Goal: Task Accomplishment & Management: Manage account settings

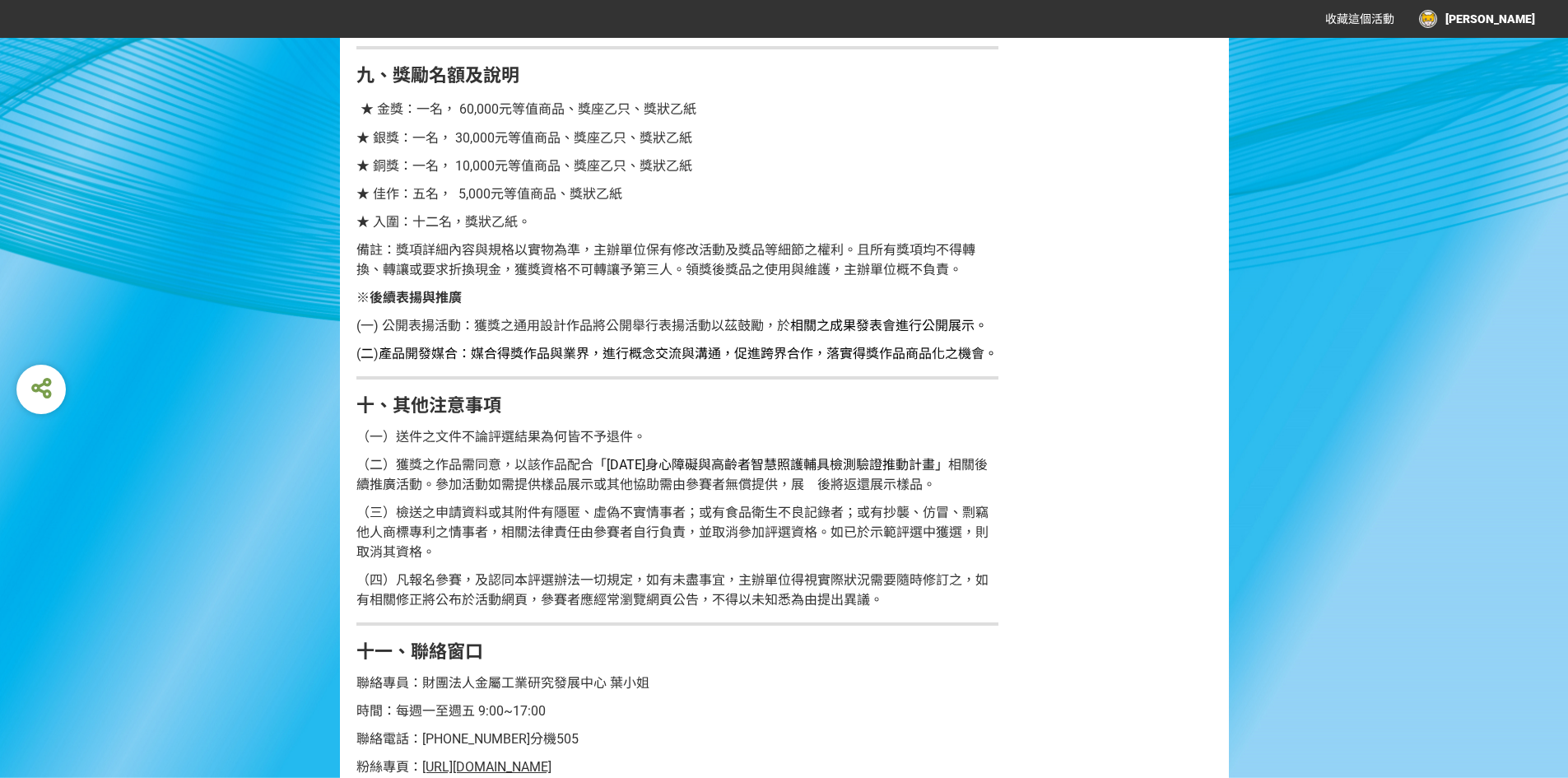
scroll to position [3245, 0]
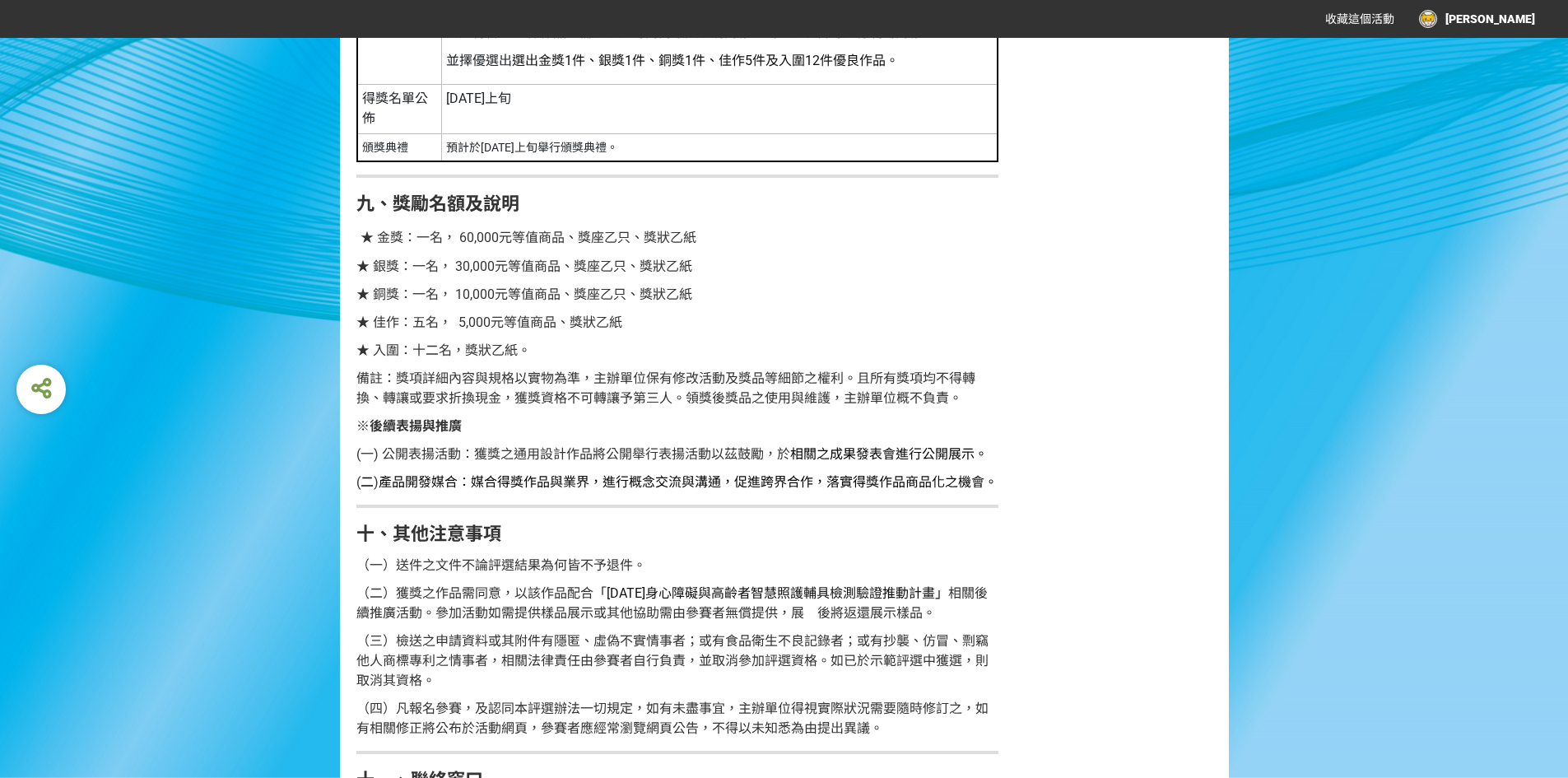
click at [1515, 21] on div "[PERSON_NAME]" at bounding box center [1476, 19] width 116 height 18
click at [1507, 75] on li "投稿記錄" at bounding box center [1500, 69] width 91 height 33
click at [1496, 66] on link "投稿記錄" at bounding box center [1494, 69] width 46 height 13
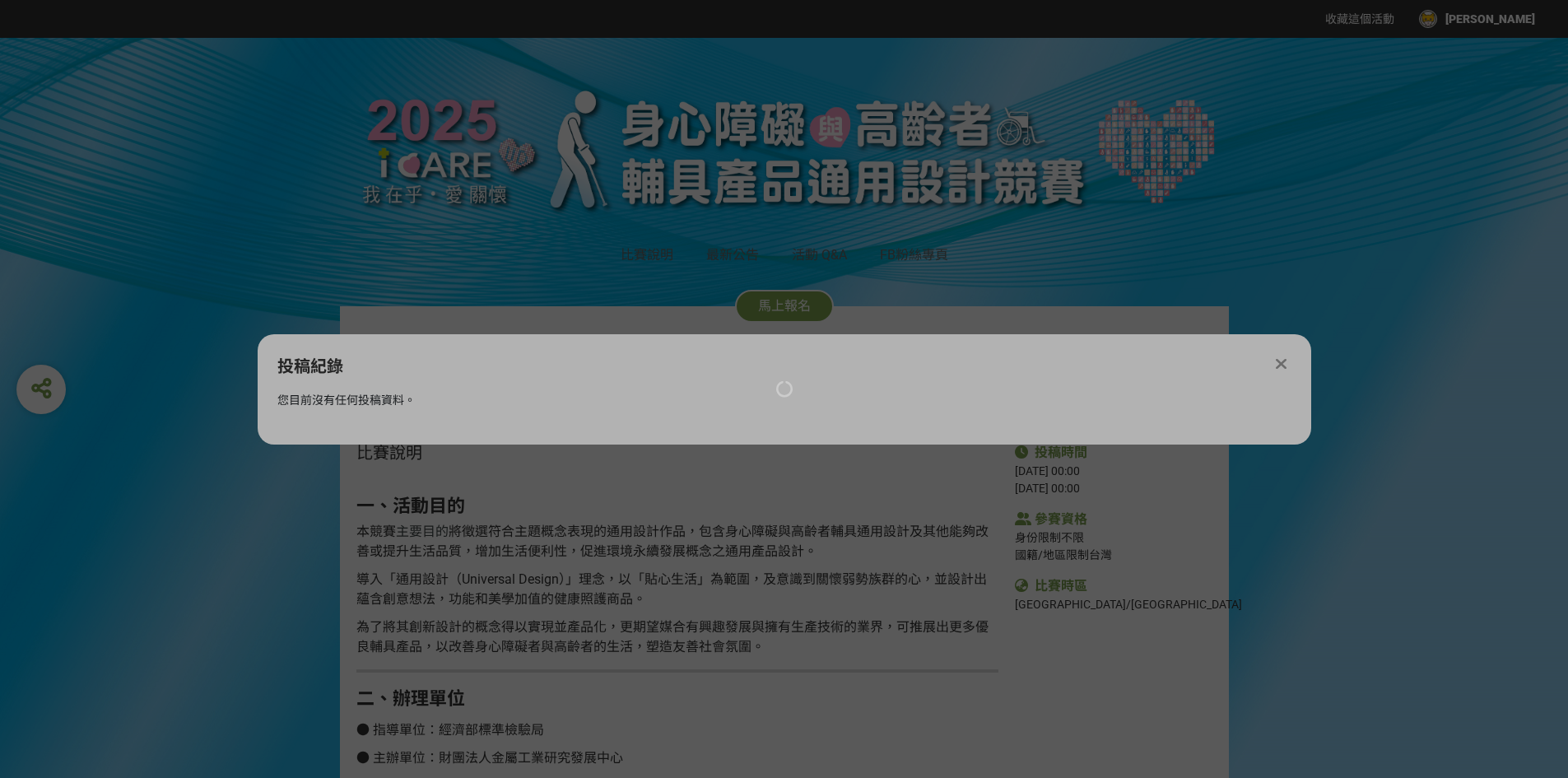
scroll to position [0, 0]
click at [1319, 355] on div at bounding box center [784, 389] width 1568 height 778
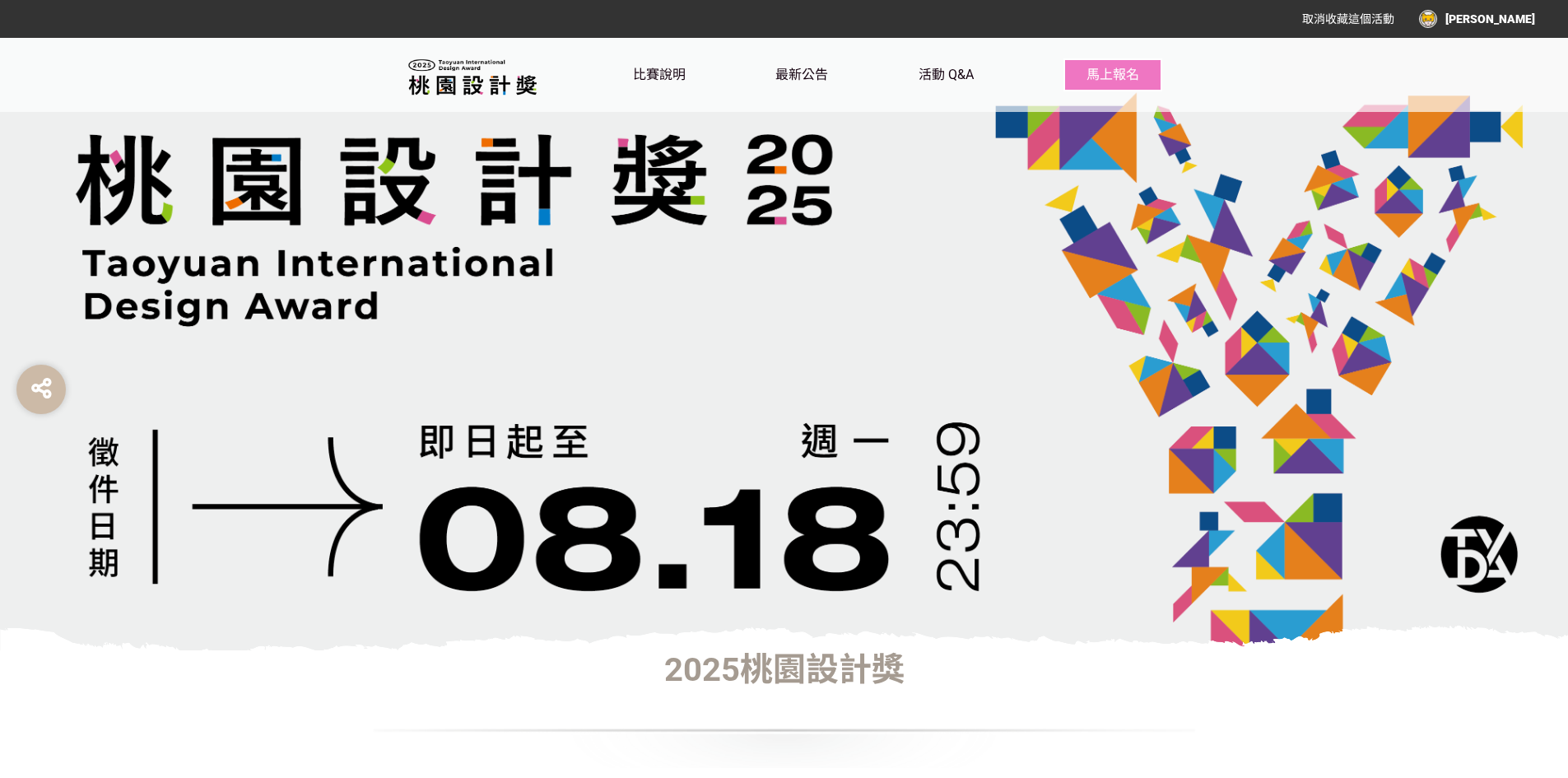
click at [1518, 18] on div "[PERSON_NAME]" at bounding box center [1476, 19] width 116 height 18
click at [1499, 79] on li "投稿記錄" at bounding box center [1500, 69] width 91 height 33
click at [1514, 68] on link "投稿記錄" at bounding box center [1494, 69] width 46 height 13
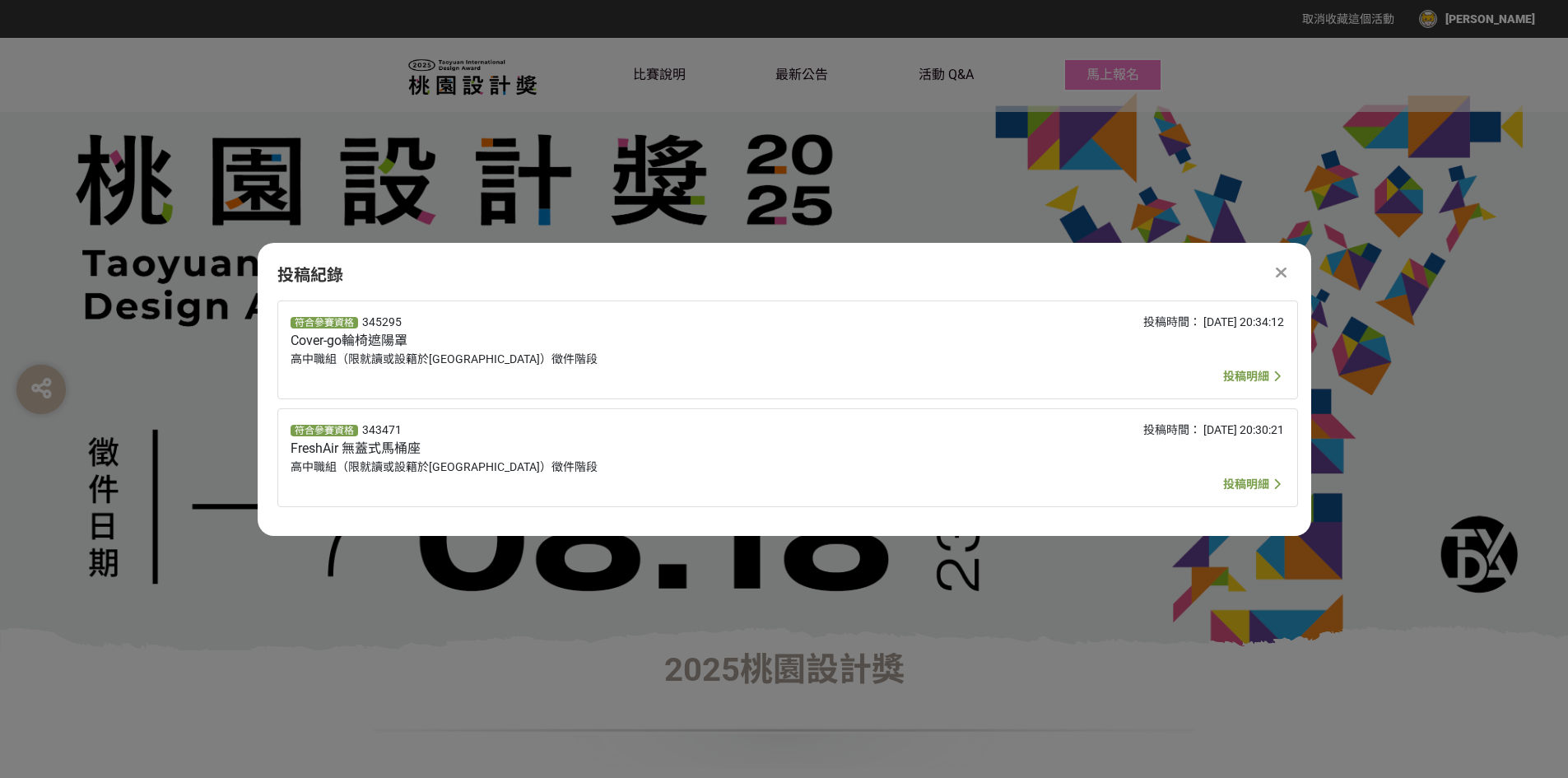
click at [1261, 389] on div "符合參賽資格 345295 Cover-go輪椅遮陽罩 高中職組（限就讀或設籍於[GEOGRAPHIC_DATA]）徵件階段 投稿時間： [DATE] 20:…" at bounding box center [788, 349] width 1021 height 99
click at [1270, 383] on icon at bounding box center [1277, 376] width 15 height 20
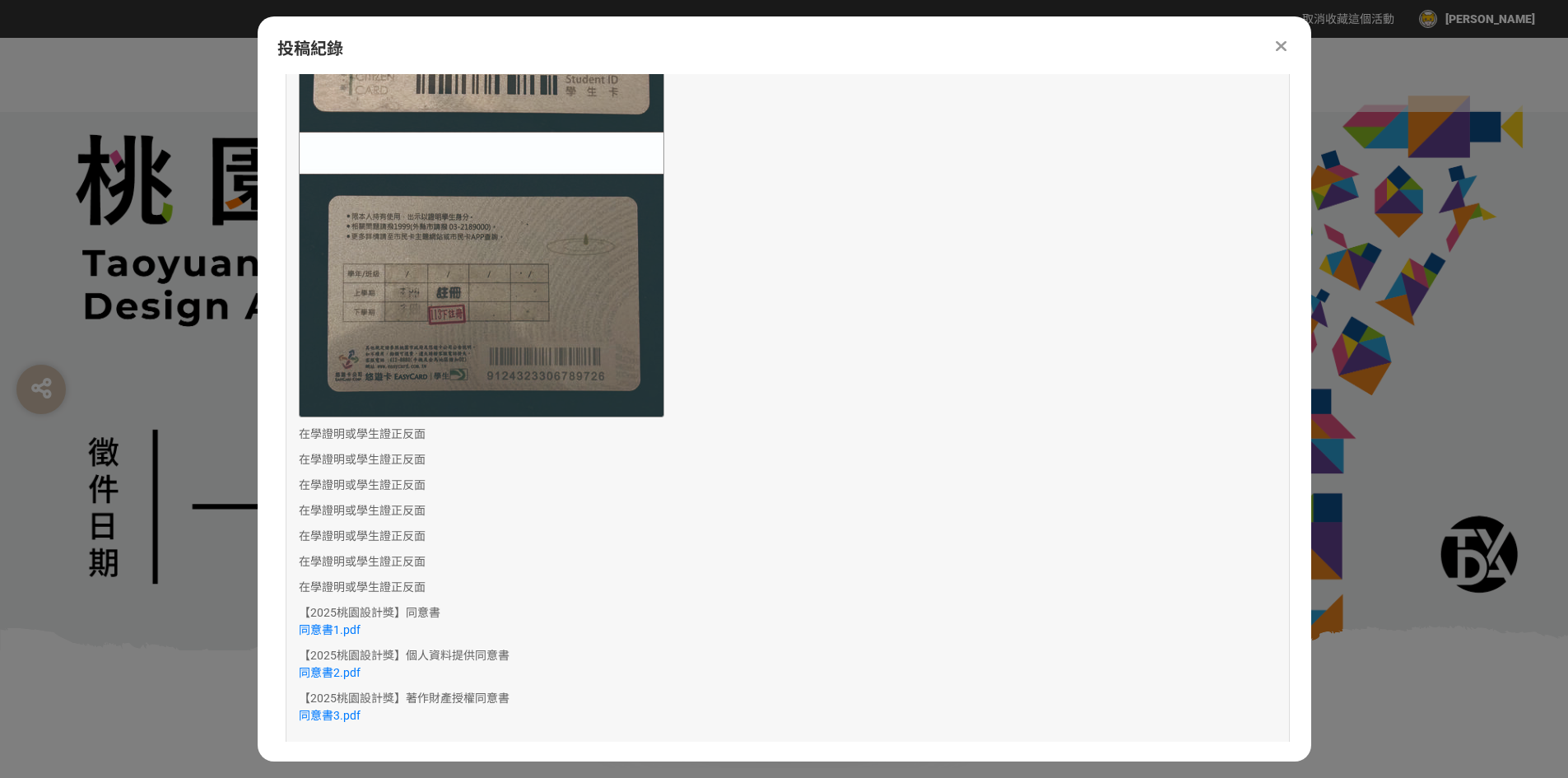
scroll to position [4037, 0]
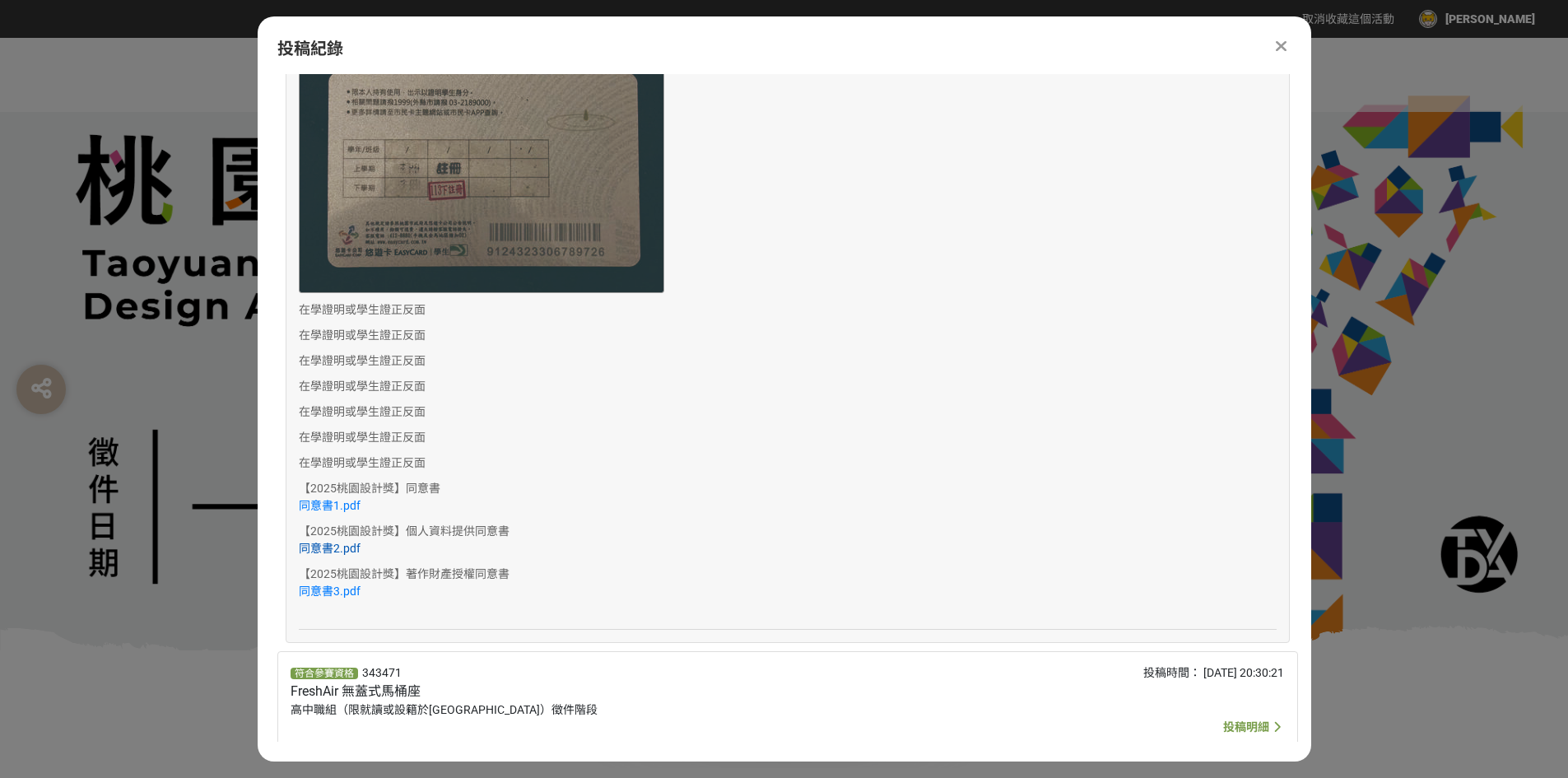
click at [335, 542] on link "同意書2.pdf" at bounding box center [330, 548] width 62 height 13
